Goal: Task Accomplishment & Management: Manage account settings

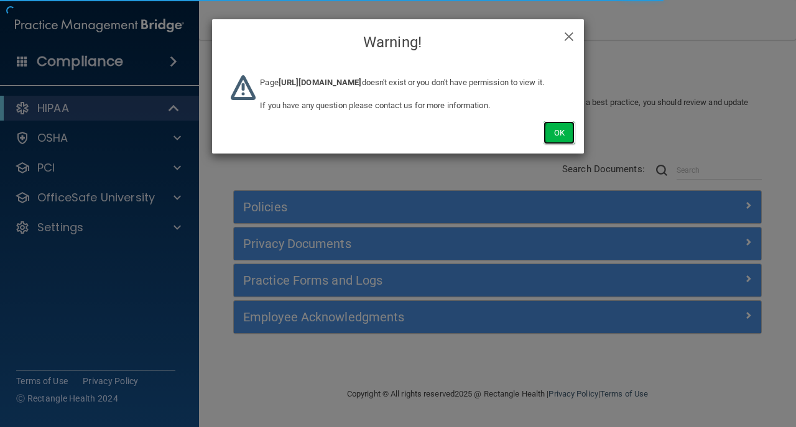
click at [555, 144] on button "Ok" at bounding box center [558, 132] width 31 height 23
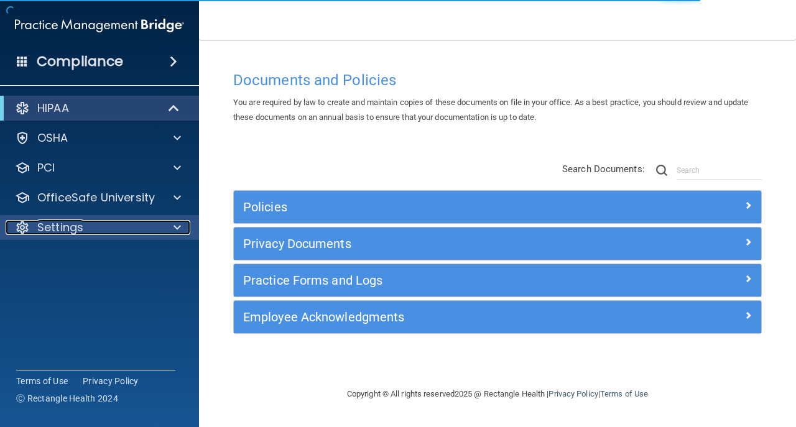
click at [70, 233] on p "Settings" at bounding box center [60, 227] width 46 height 15
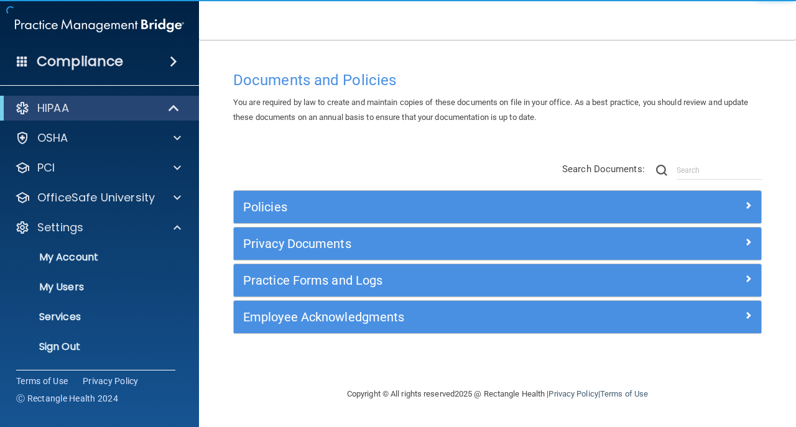
click at [111, 334] on ul "My Account My Users Services Sign Out" at bounding box center [100, 299] width 225 height 119
click at [111, 346] on p "Sign Out" at bounding box center [93, 347] width 170 height 12
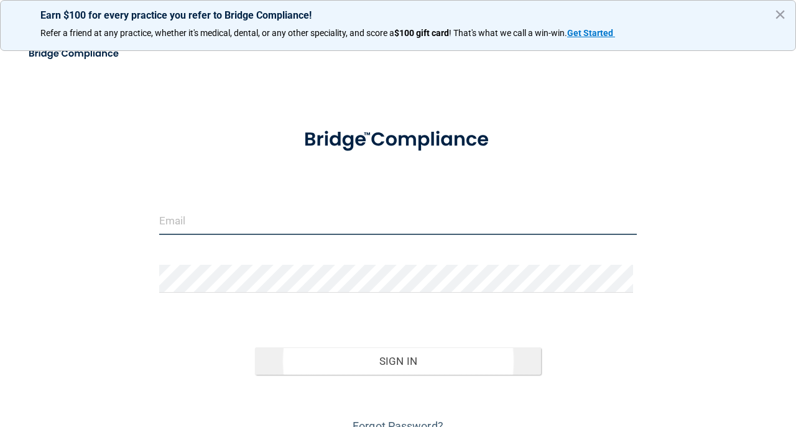
type input "avan@rectanglehealth.com"
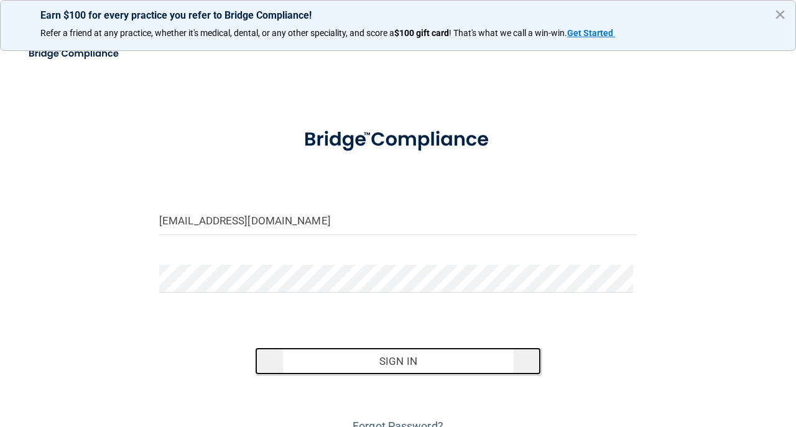
click at [333, 348] on button "Sign In" at bounding box center [398, 361] width 287 height 27
click at [336, 353] on button "Sign In" at bounding box center [398, 361] width 287 height 27
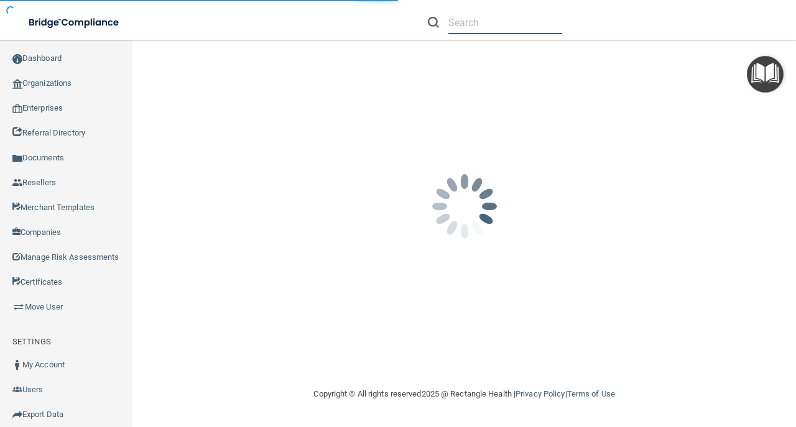
click at [460, 22] on nav "Toggle navigation Jason Ford jasonforddmd@gmail.com Manage My Enterprise Tootho…" at bounding box center [398, 20] width 796 height 40
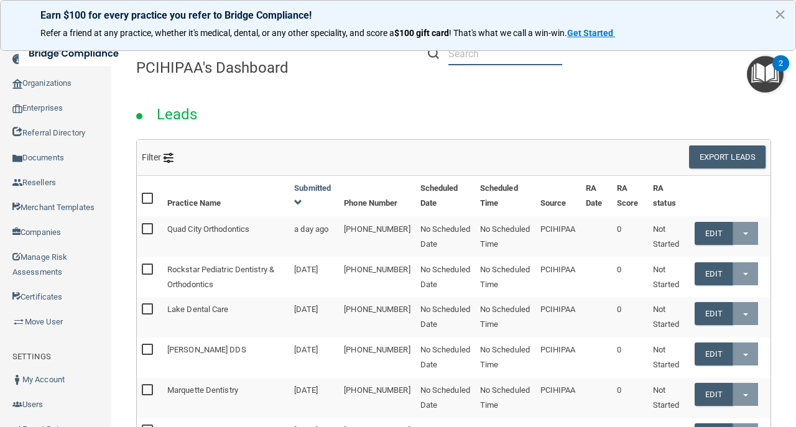
paste input "heidi.haechrel@campsmile.com"
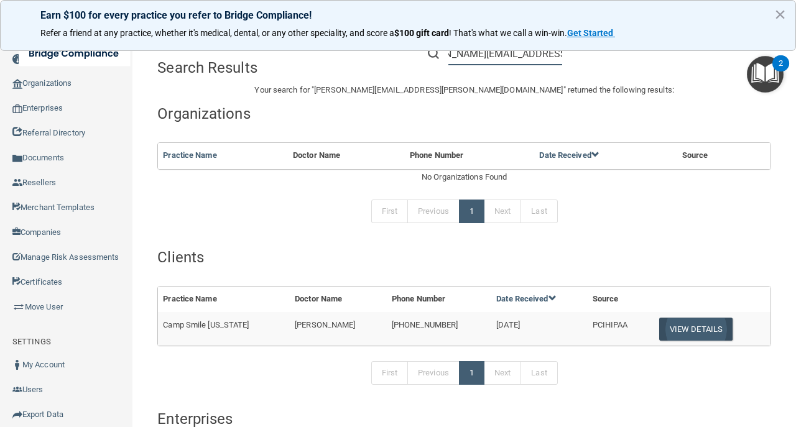
type input "heidi.haechrel@campsmile.com"
click at [670, 330] on button "View Details" at bounding box center [695, 329] width 73 height 23
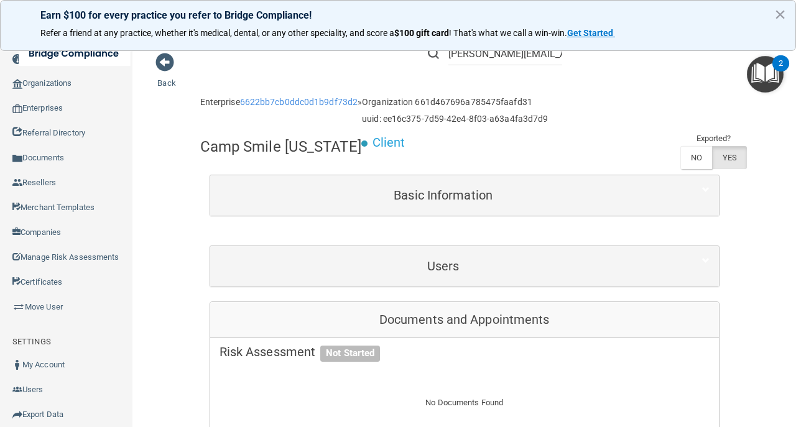
click at [401, 246] on div "Users" at bounding box center [464, 266] width 509 height 40
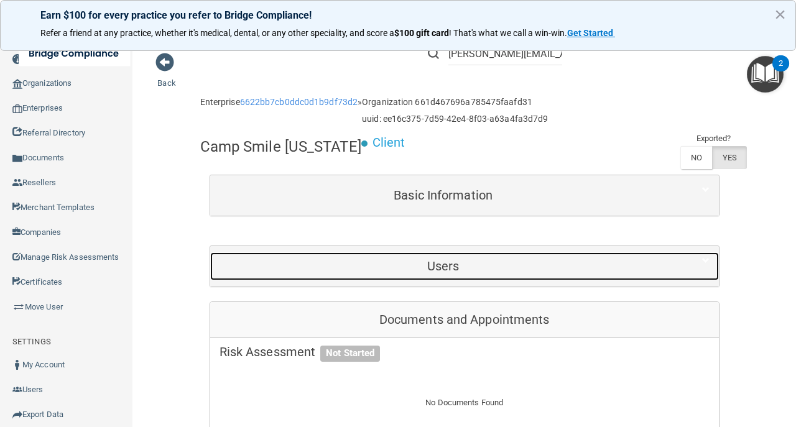
click at [407, 259] on h5 "Users" at bounding box center [443, 266] width 448 height 14
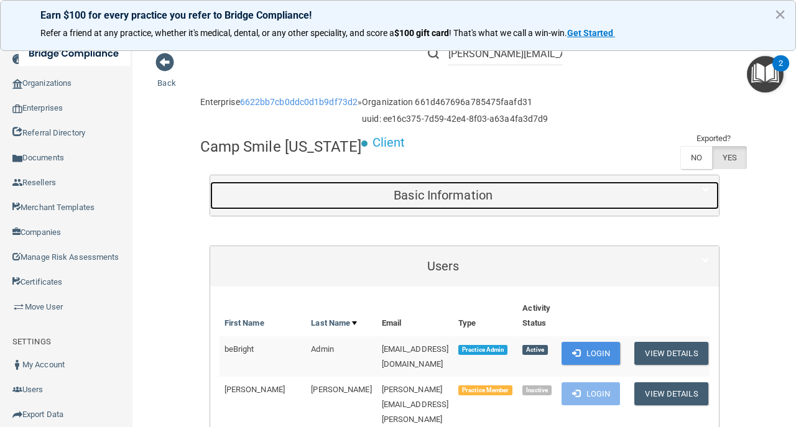
click at [410, 194] on h5 "Basic Information" at bounding box center [443, 195] width 448 height 14
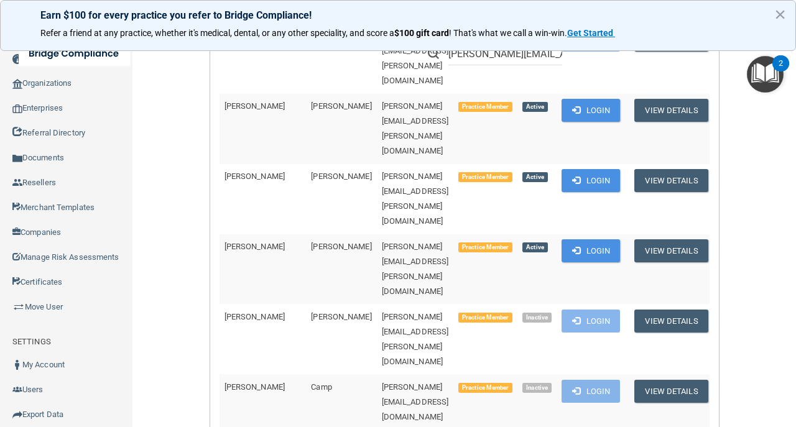
scroll to position [787, 0]
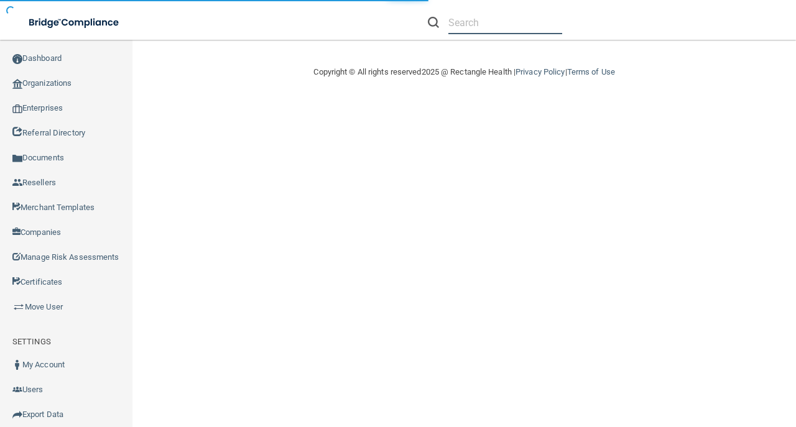
click at [460, 29] on input "text" at bounding box center [505, 22] width 114 height 23
paste input "[PERSON_NAME][EMAIL_ADDRESS][PERSON_NAME][DOMAIN_NAME]"
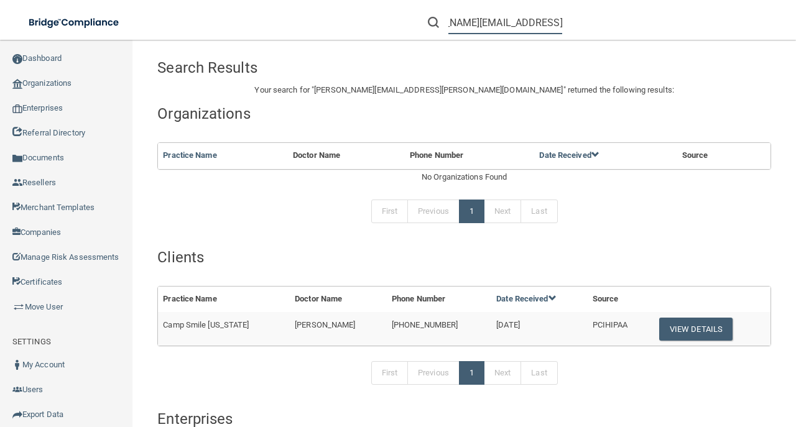
type input "[PERSON_NAME][EMAIL_ADDRESS][PERSON_NAME][DOMAIN_NAME]"
click at [219, 326] on span "Camp Smile [US_STATE]" at bounding box center [206, 324] width 86 height 9
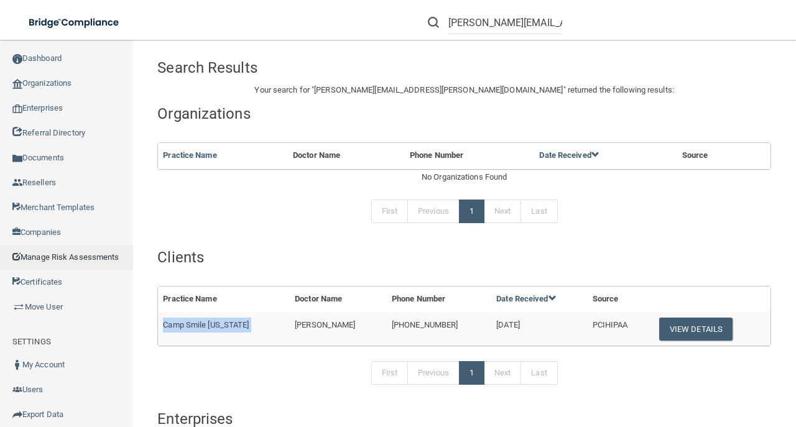
copy td "Camp Smile [US_STATE]"
click at [663, 330] on button "View Details" at bounding box center [695, 329] width 73 height 23
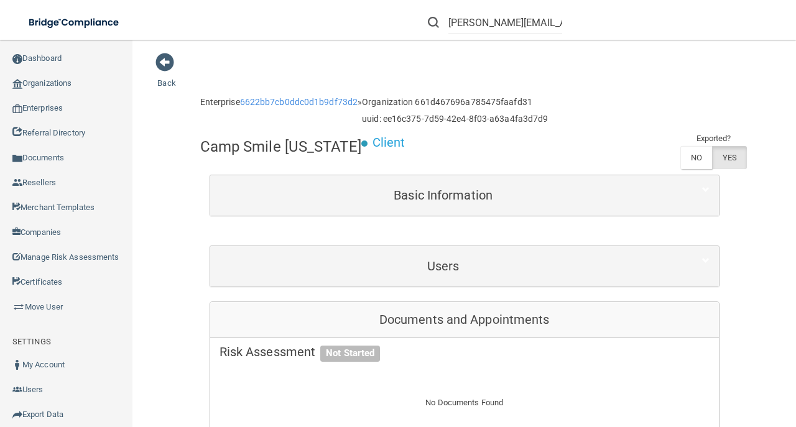
click at [523, 280] on div "Users" at bounding box center [464, 266] width 509 height 40
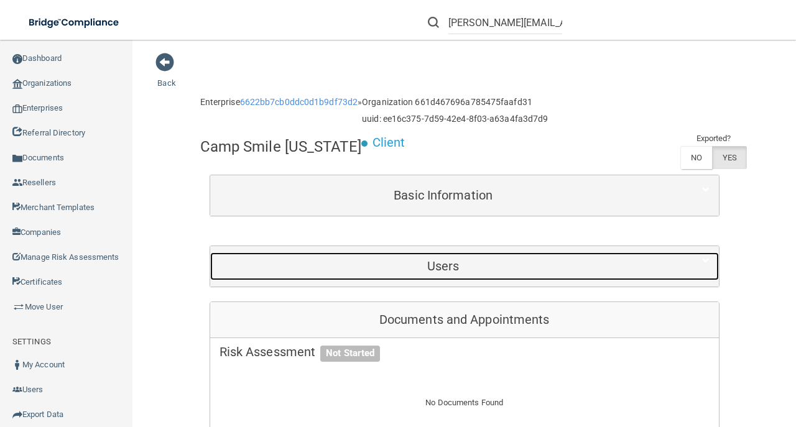
click at [502, 267] on h5 "Users" at bounding box center [443, 266] width 448 height 14
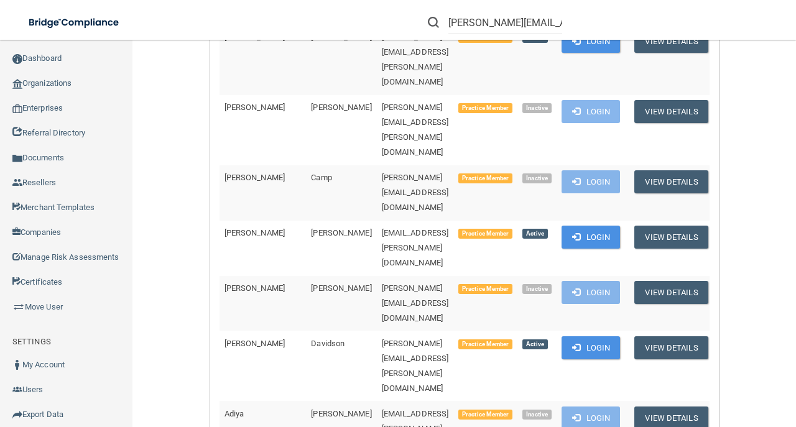
scroll to position [995, 0]
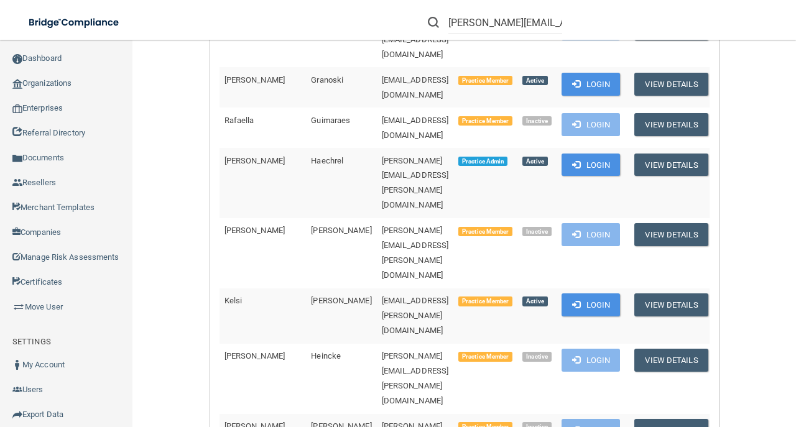
scroll to position [1332, 0]
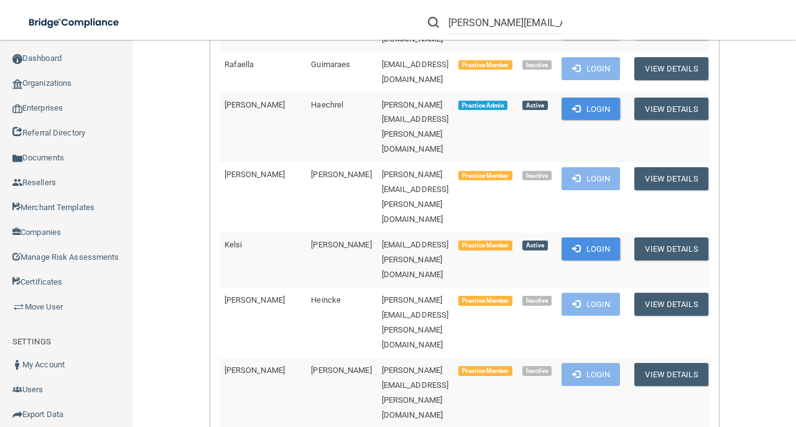
scroll to position [1622, 0]
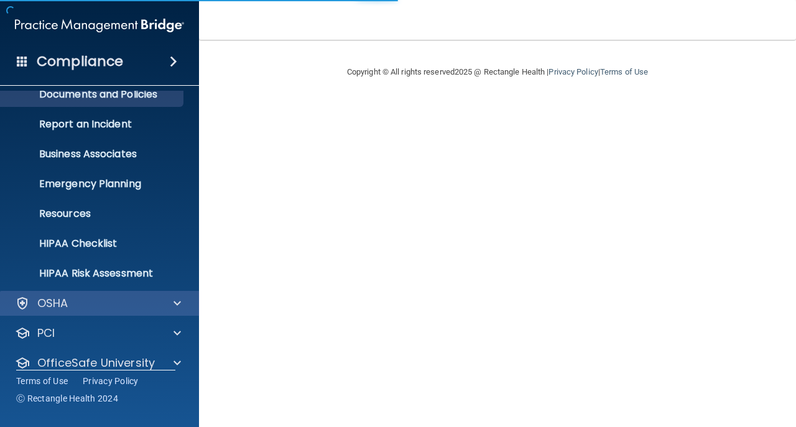
scroll to position [88, 0]
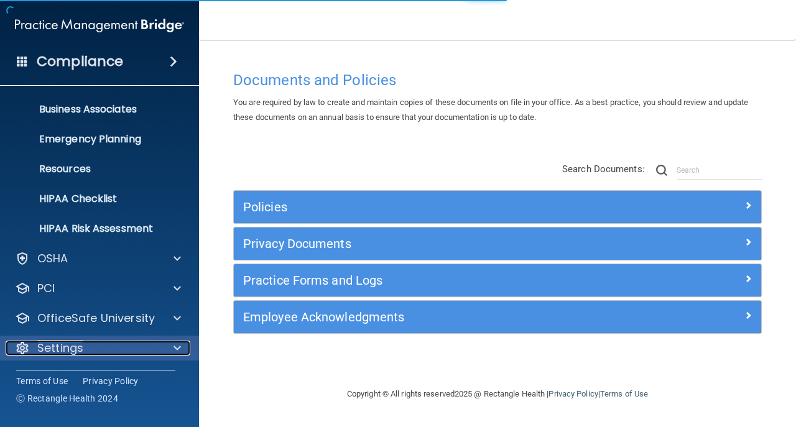
click at [152, 344] on div "Settings" at bounding box center [83, 348] width 154 height 15
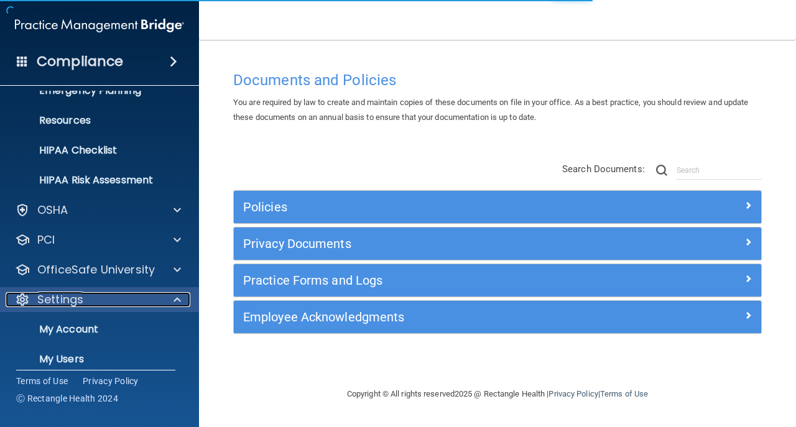
scroll to position [195, 0]
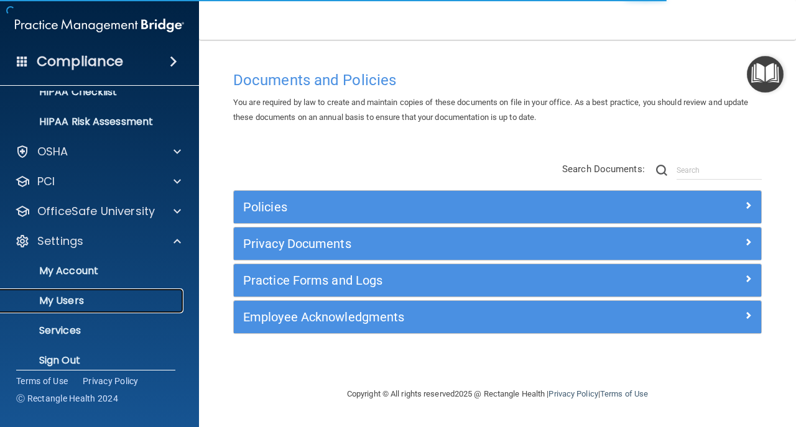
click at [131, 298] on p "My Users" at bounding box center [93, 301] width 170 height 12
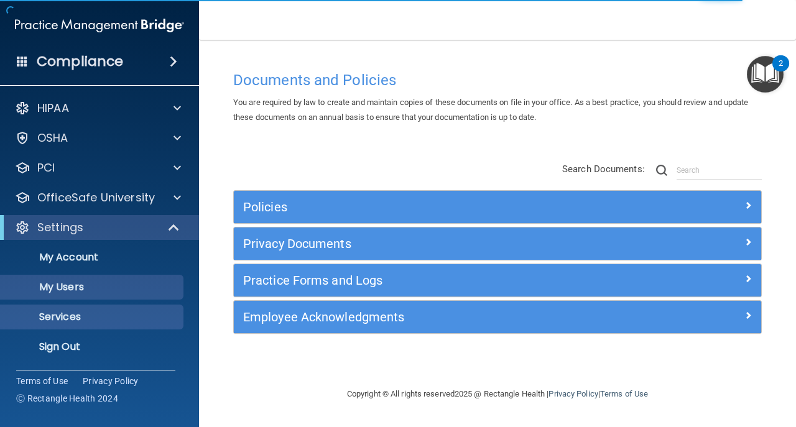
select select "20"
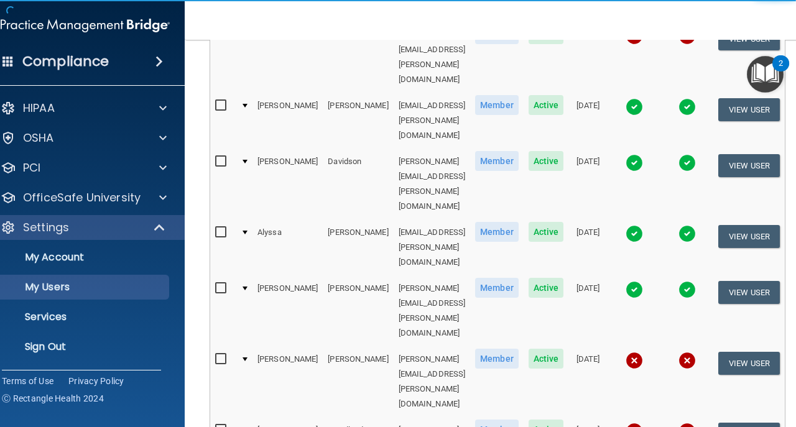
scroll to position [580, 0]
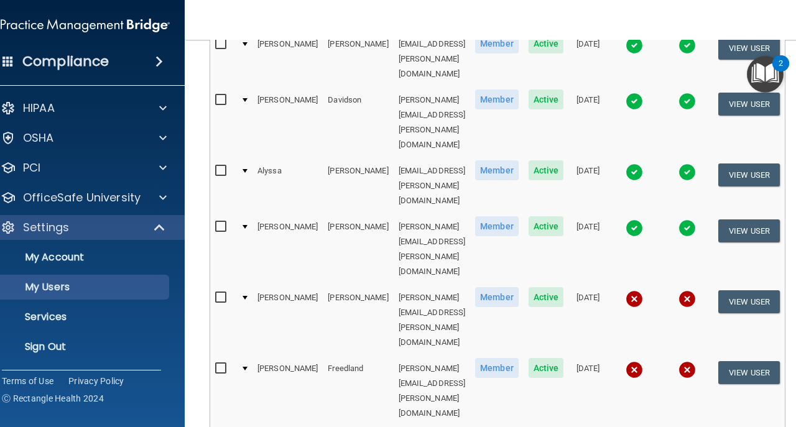
select select "20"
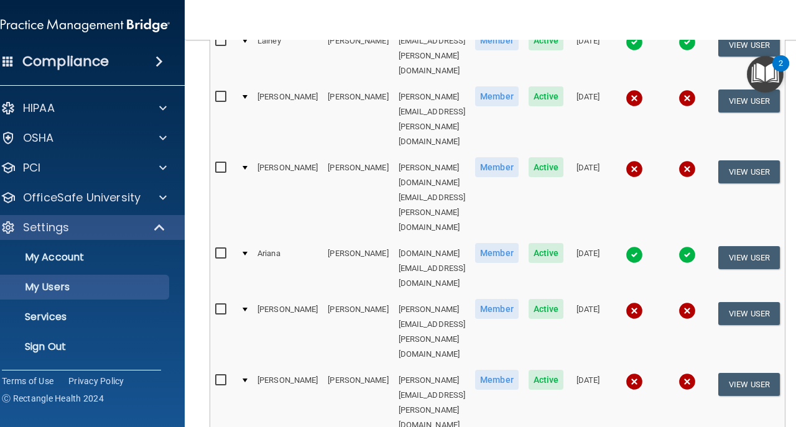
scroll to position [622, 0]
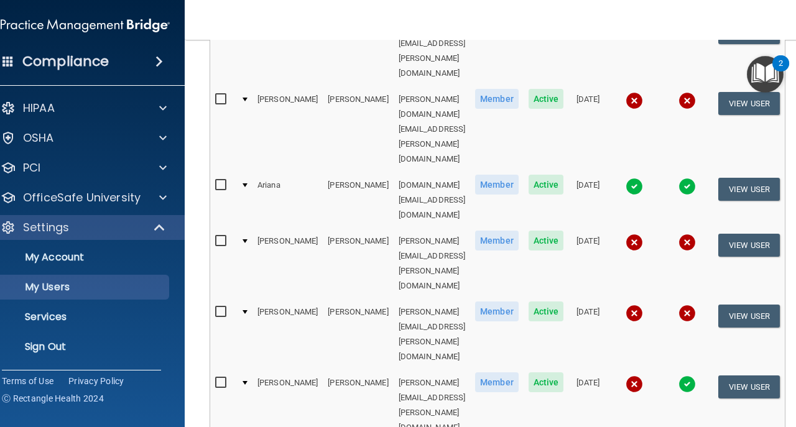
select select "20"
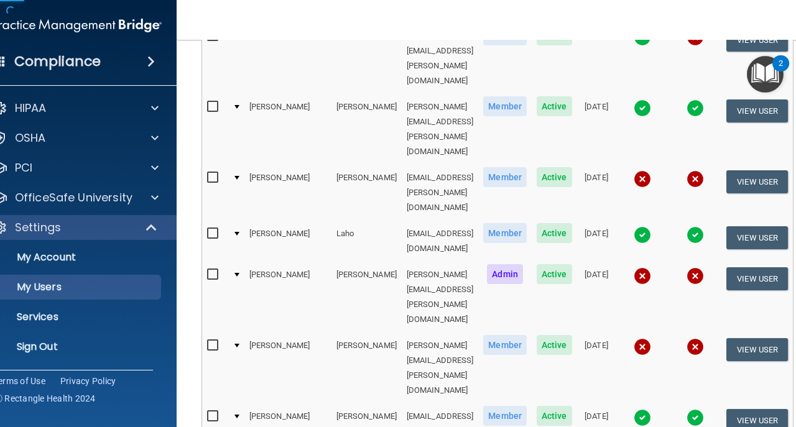
scroll to position [414, 0]
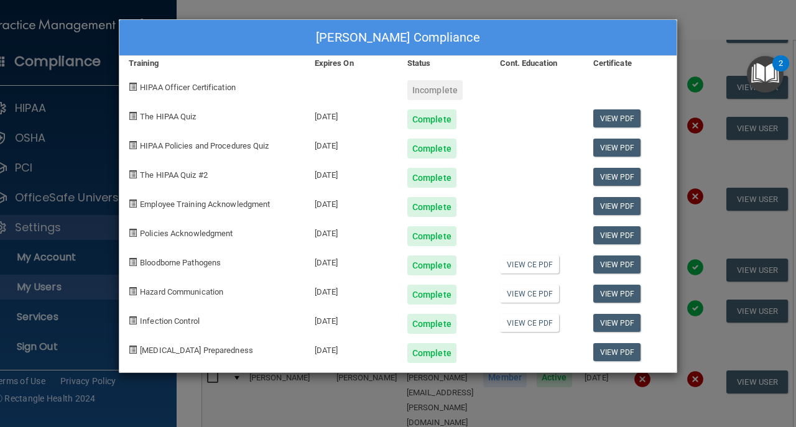
click at [606, 417] on div "Wendy McMillen's Compliance Training Expires On Status Cont. Education Certific…" at bounding box center [398, 213] width 796 height 427
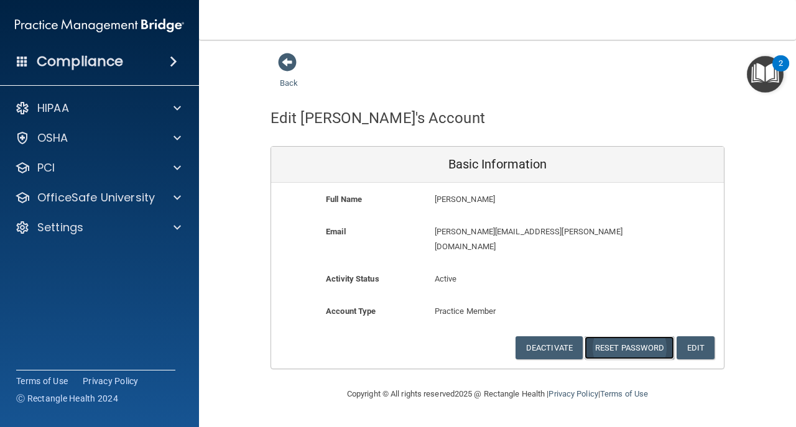
click at [601, 336] on button "Reset Password" at bounding box center [629, 347] width 90 height 23
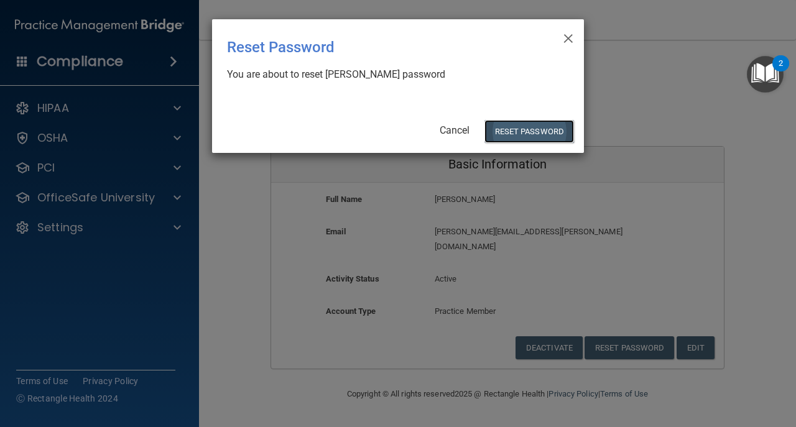
click at [527, 131] on button "Reset Password" at bounding box center [529, 131] width 90 height 23
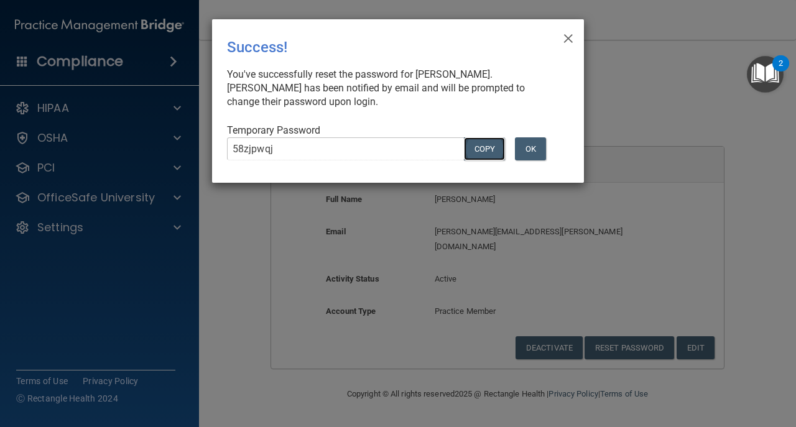
click at [476, 147] on button "COPY" at bounding box center [484, 148] width 41 height 23
click at [473, 150] on button "Copy" at bounding box center [484, 148] width 41 height 23
click at [530, 152] on button "OK" at bounding box center [530, 148] width 31 height 23
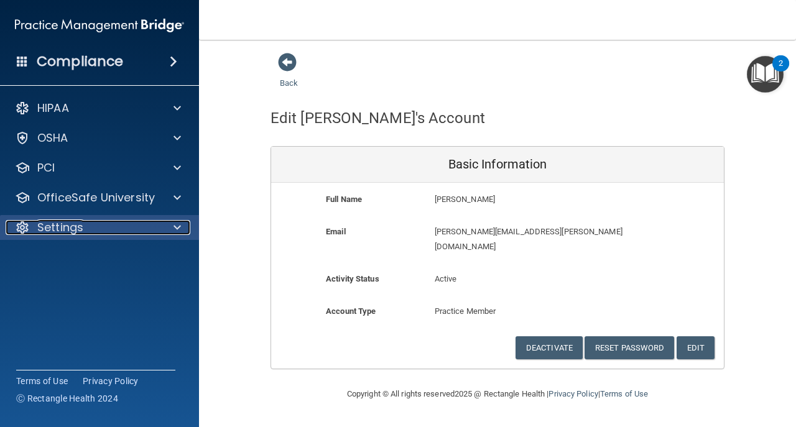
click at [111, 230] on div "Settings" at bounding box center [83, 227] width 154 height 15
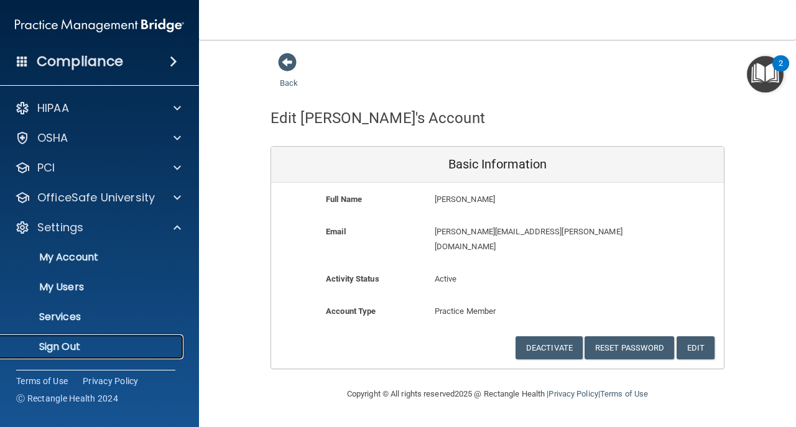
click at [116, 349] on p "Sign Out" at bounding box center [93, 347] width 170 height 12
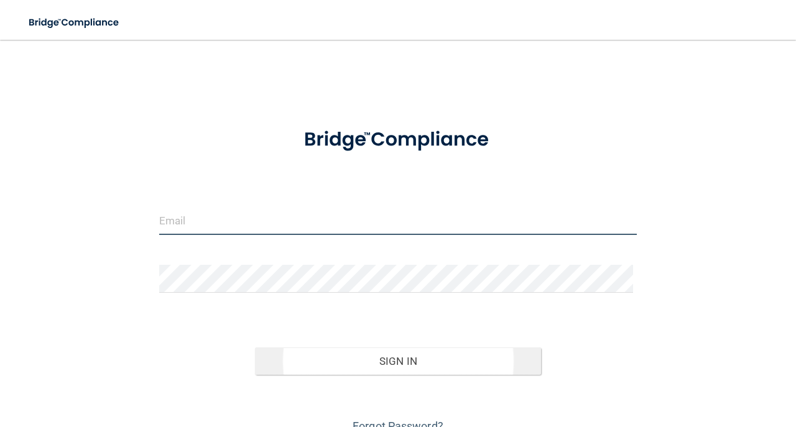
type input "avan@rectanglehealth.com"
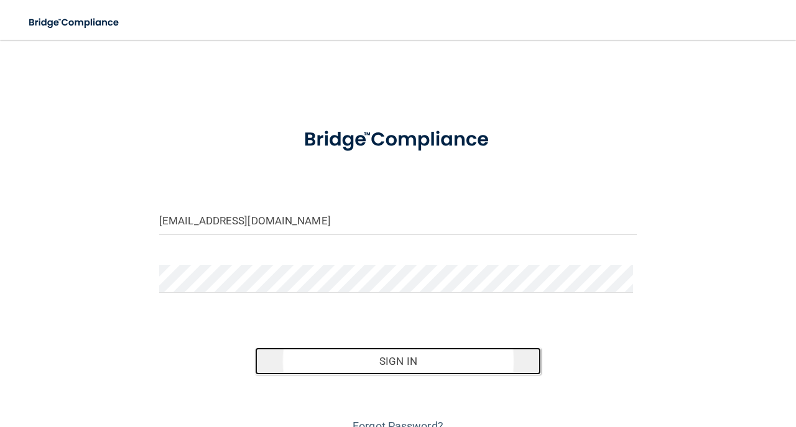
click at [348, 360] on button "Sign In" at bounding box center [398, 361] width 287 height 27
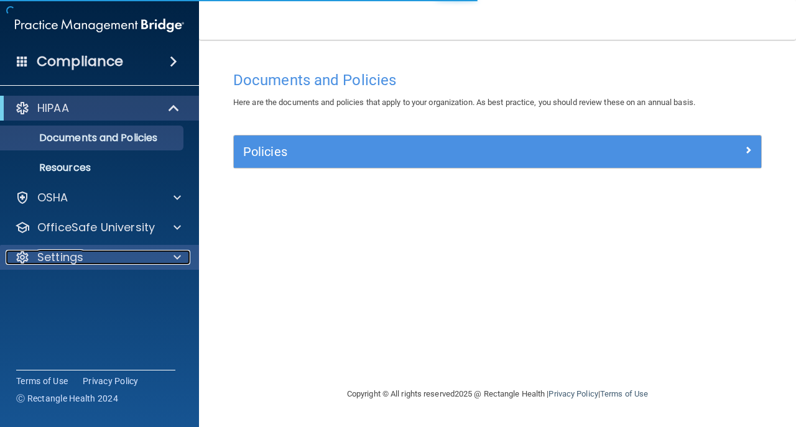
click at [100, 259] on div "Settings" at bounding box center [83, 257] width 154 height 15
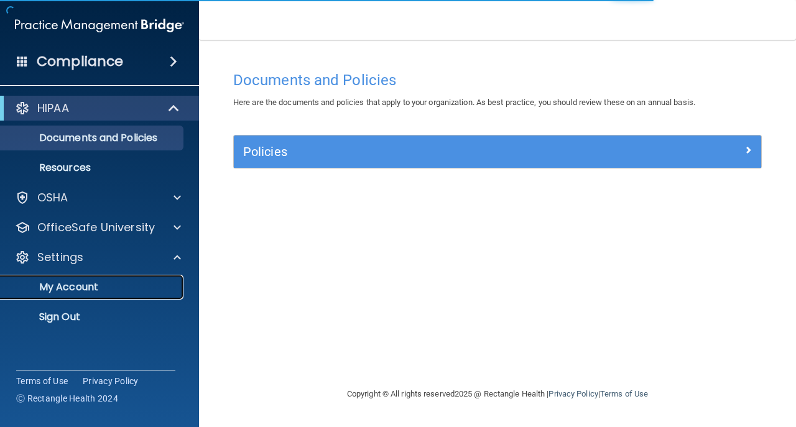
click at [106, 284] on p "My Account" at bounding box center [93, 287] width 170 height 12
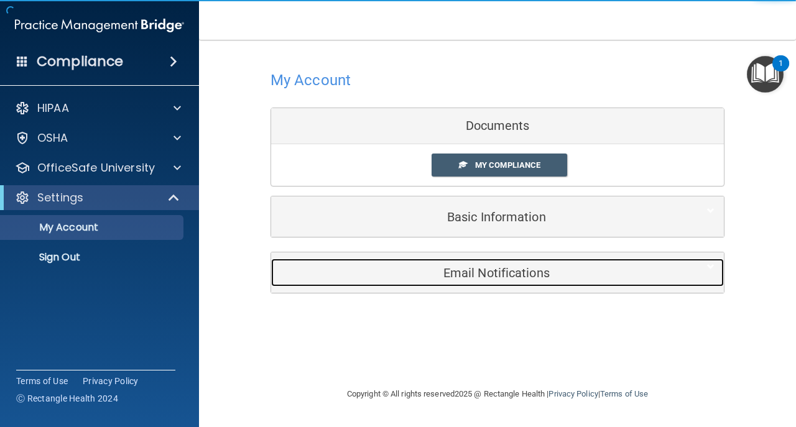
click at [574, 276] on h5 "Email Notifications" at bounding box center [478, 273] width 396 height 14
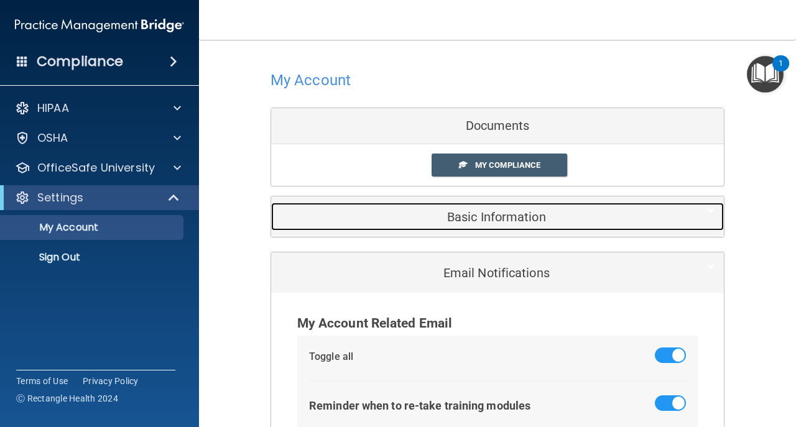
click at [555, 222] on h5 "Basic Information" at bounding box center [478, 217] width 396 height 14
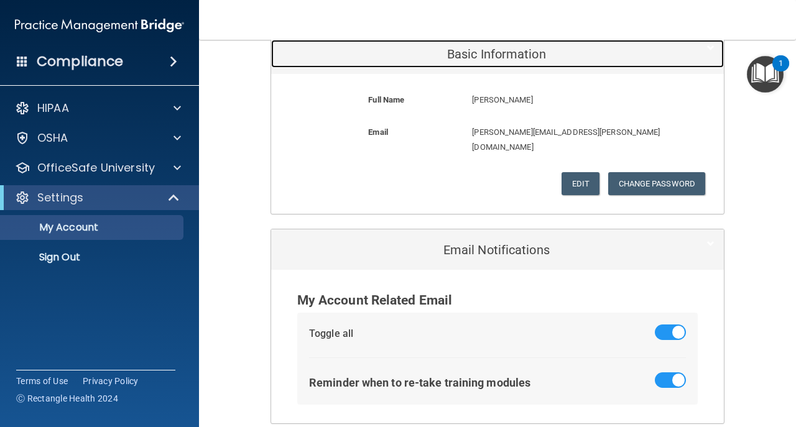
scroll to position [165, 0]
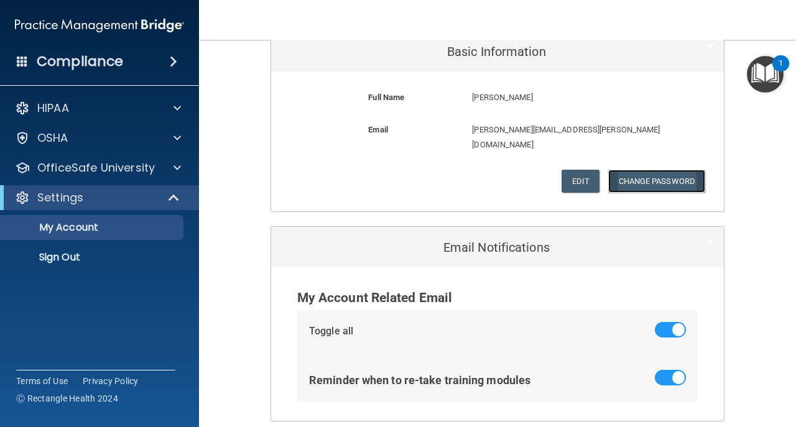
click at [624, 170] on button "Change Password" at bounding box center [657, 181] width 98 height 23
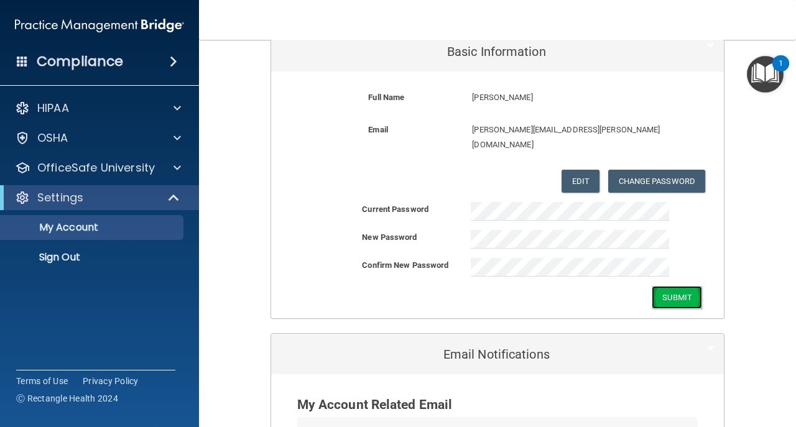
click at [669, 286] on button "Submit" at bounding box center [677, 297] width 50 height 23
